Goal: Transaction & Acquisition: Purchase product/service

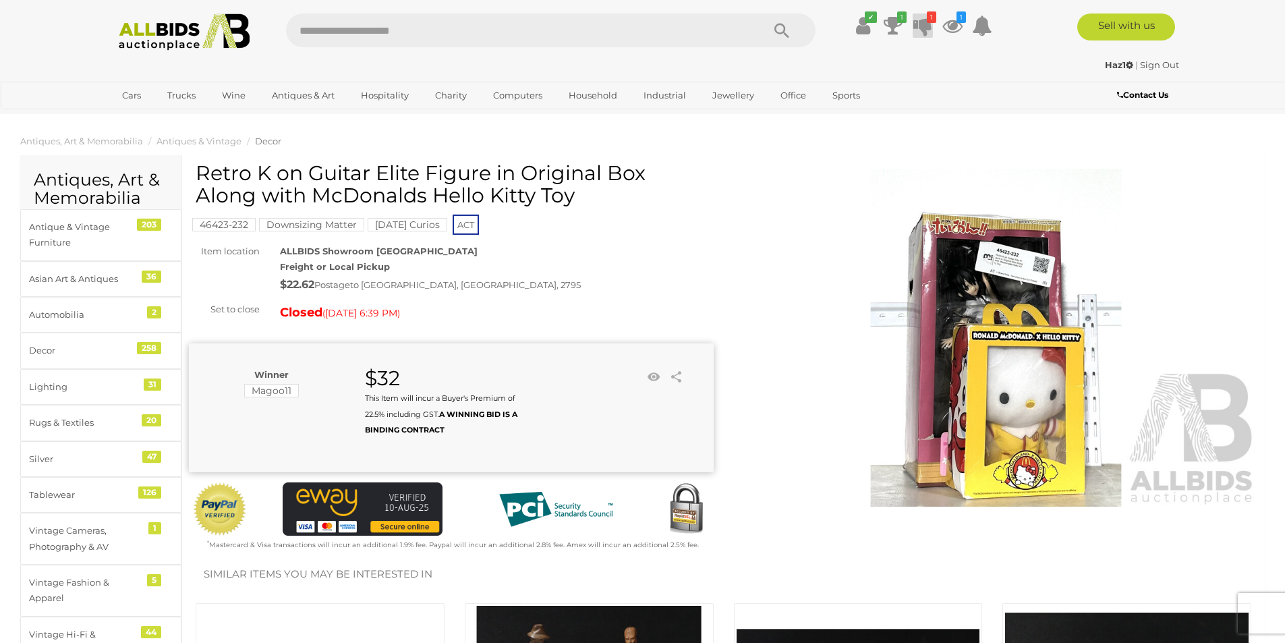
click at [929, 24] on icon at bounding box center [922, 25] width 19 height 24
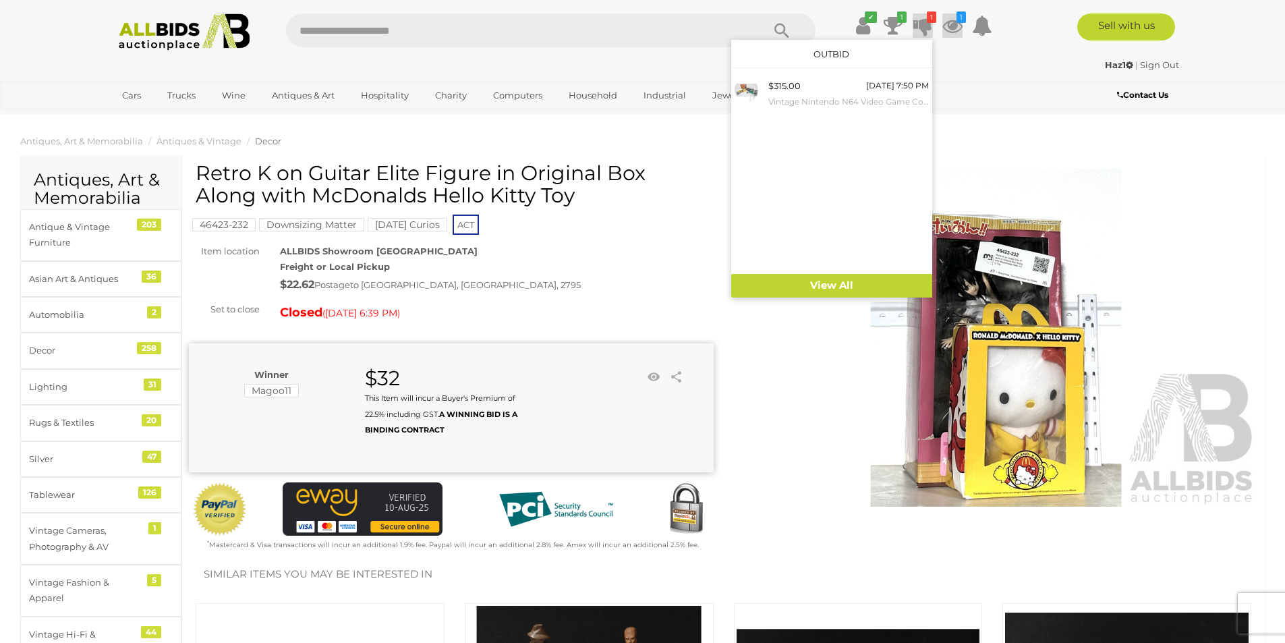
click at [953, 24] on icon at bounding box center [952, 25] width 20 height 24
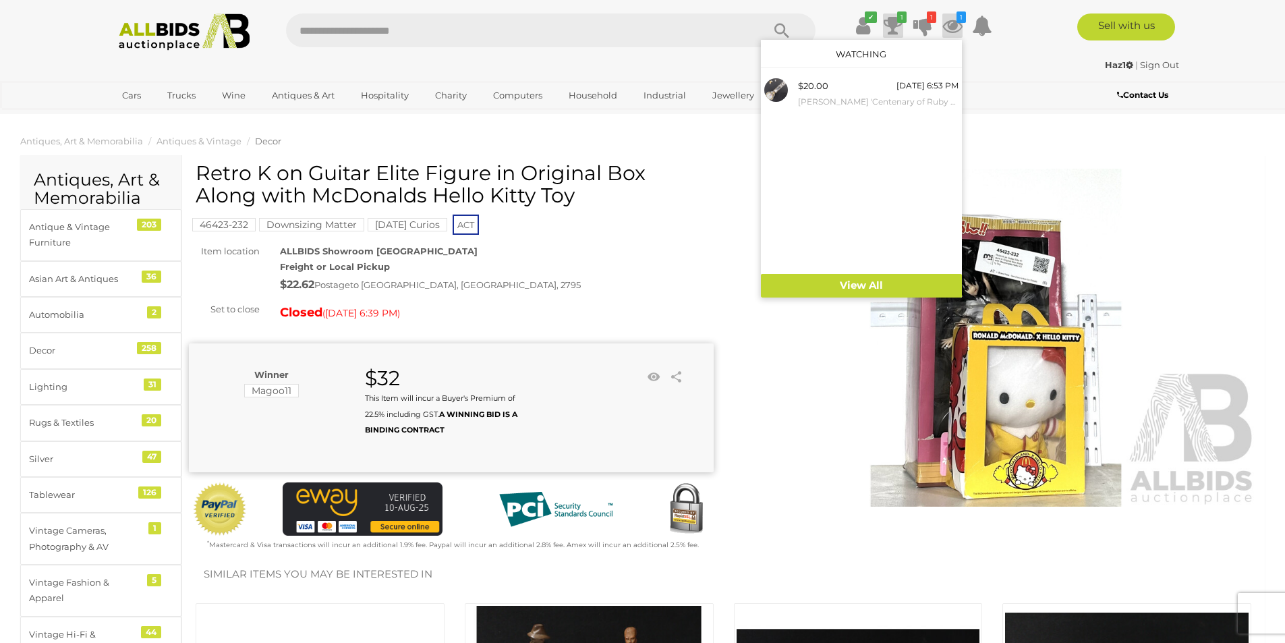
click at [898, 24] on icon at bounding box center [893, 25] width 19 height 24
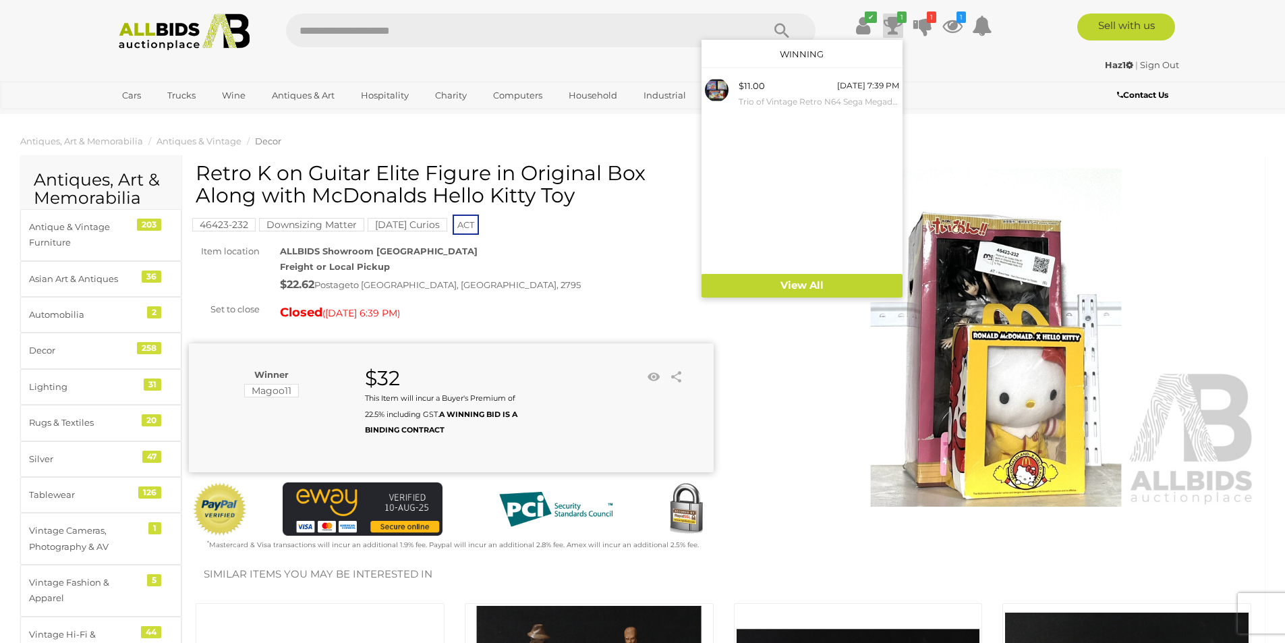
click at [203, 41] on img at bounding box center [184, 31] width 146 height 37
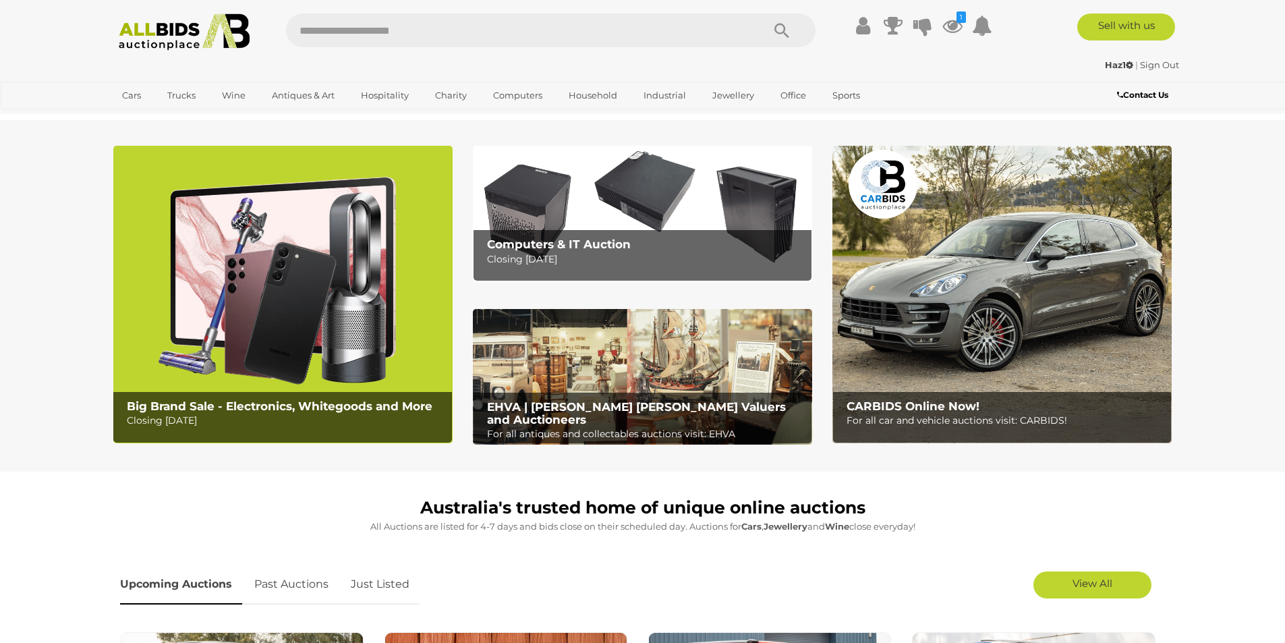
click at [418, 40] on input "text" at bounding box center [517, 30] width 463 height 34
type input "*****"
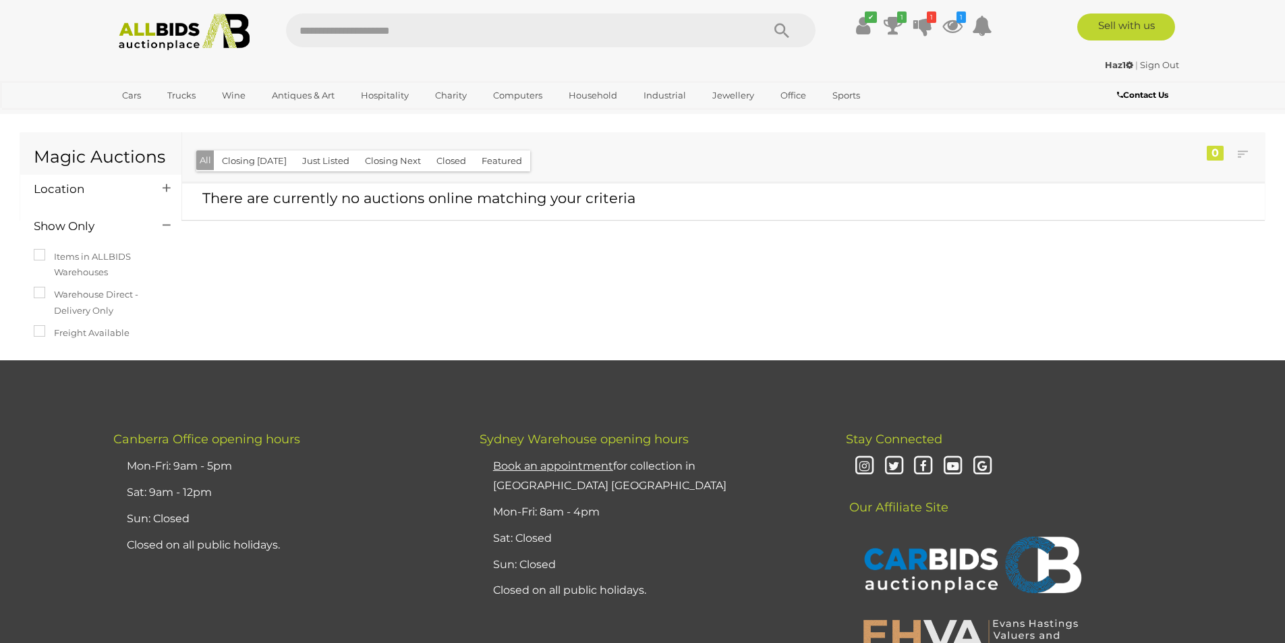
click at [416, 36] on input "text" at bounding box center [517, 30] width 463 height 34
type input "*****"
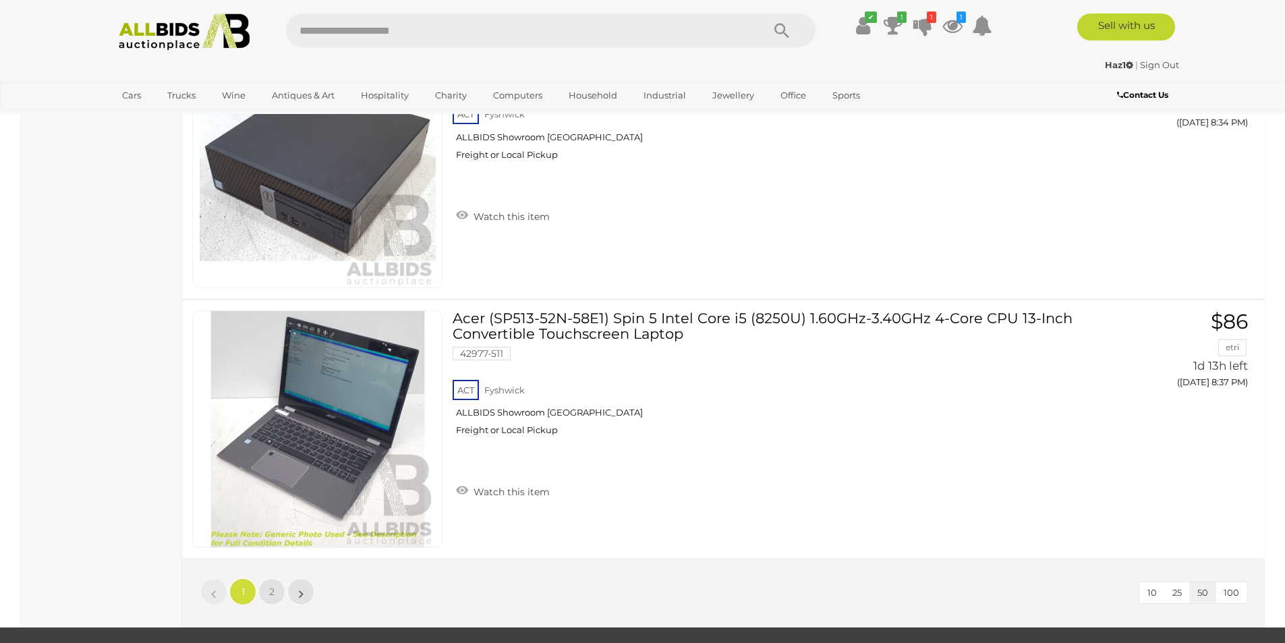
scroll to position [12715, 0]
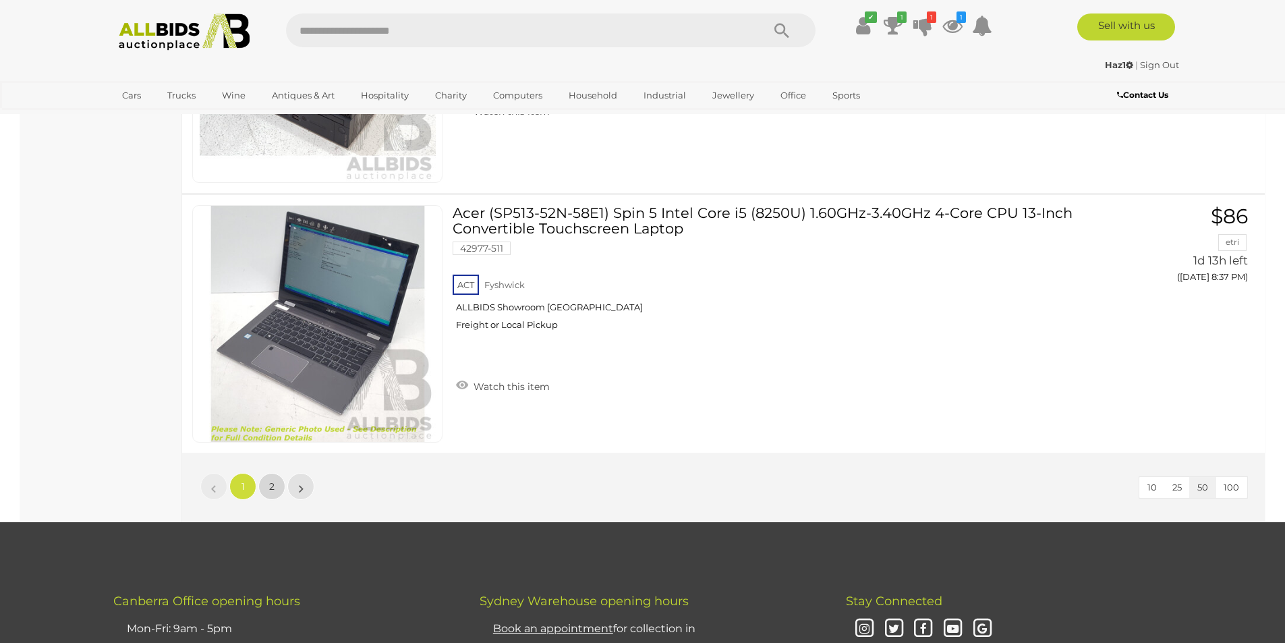
click at [260, 482] on link "2" at bounding box center [271, 486] width 27 height 27
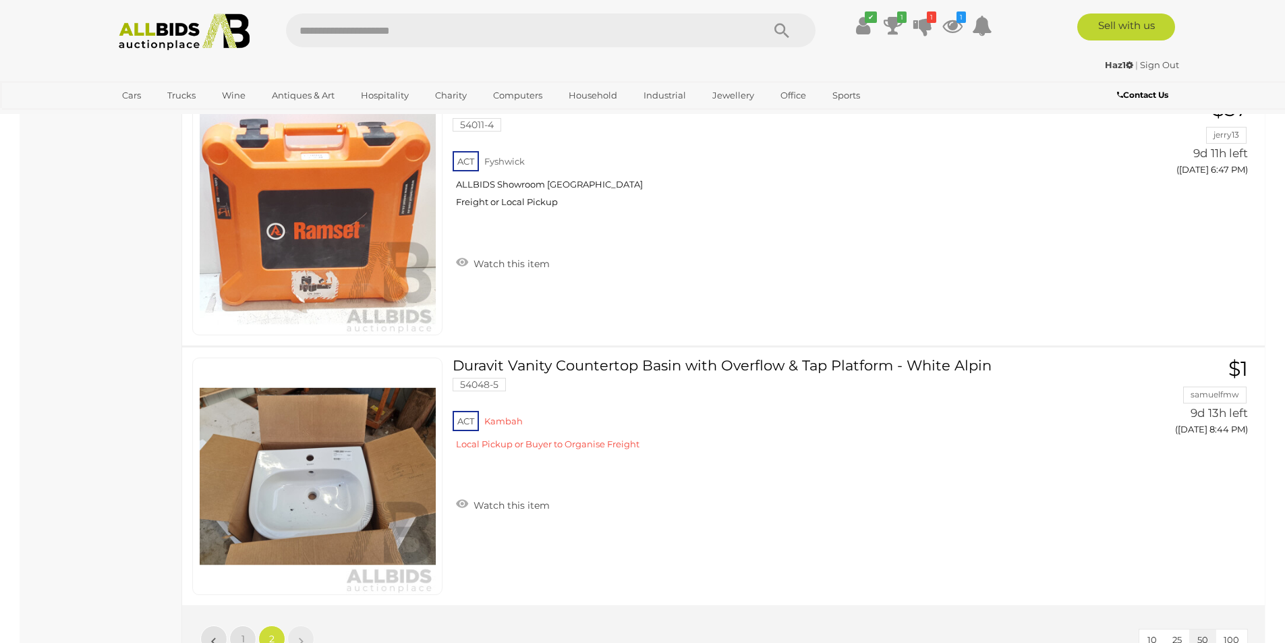
scroll to position [12420, 0]
